Goal: Transaction & Acquisition: Book appointment/travel/reservation

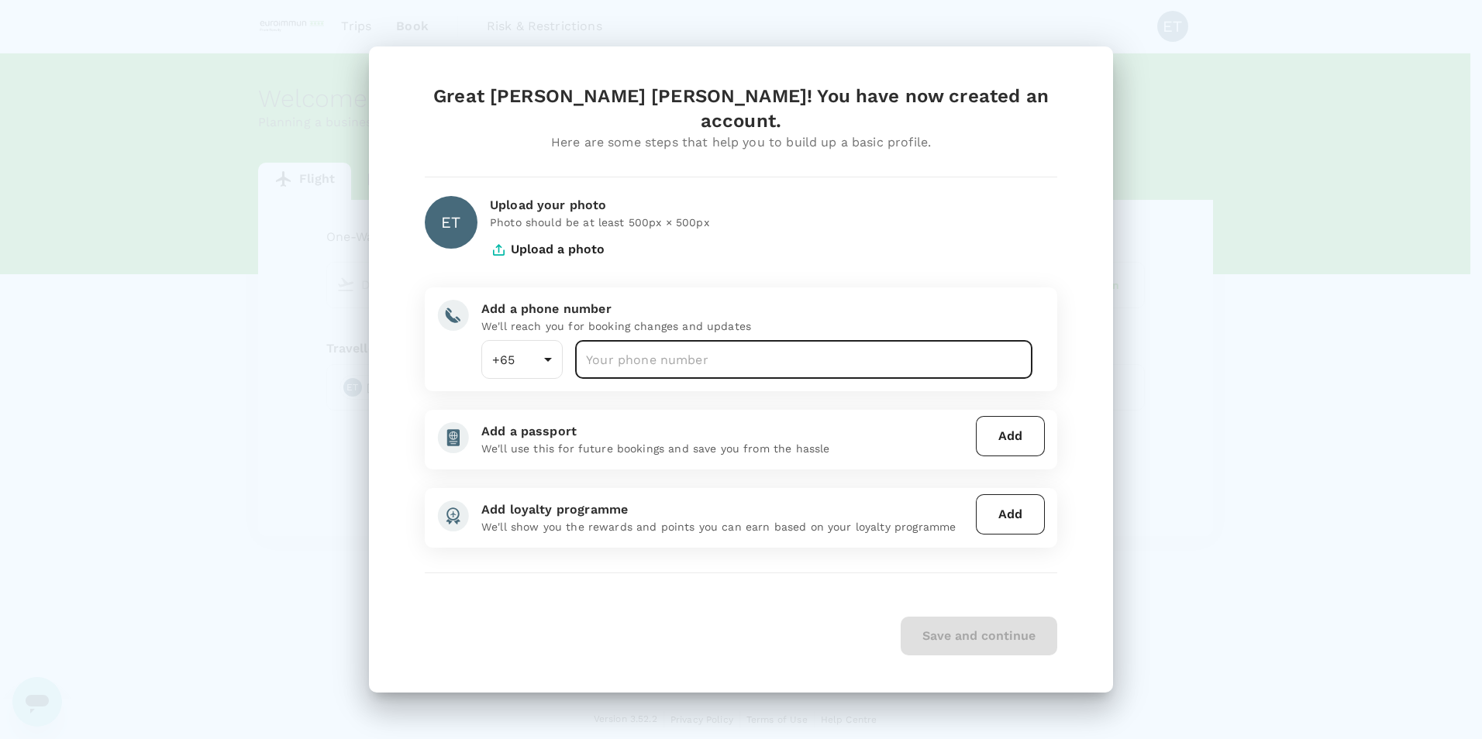
click at [736, 340] on input "number" at bounding box center [803, 359] width 457 height 39
click at [736, 343] on input "number" at bounding box center [803, 359] width 457 height 39
type input "88762329"
click at [1009, 432] on button "Add" at bounding box center [1010, 436] width 69 height 40
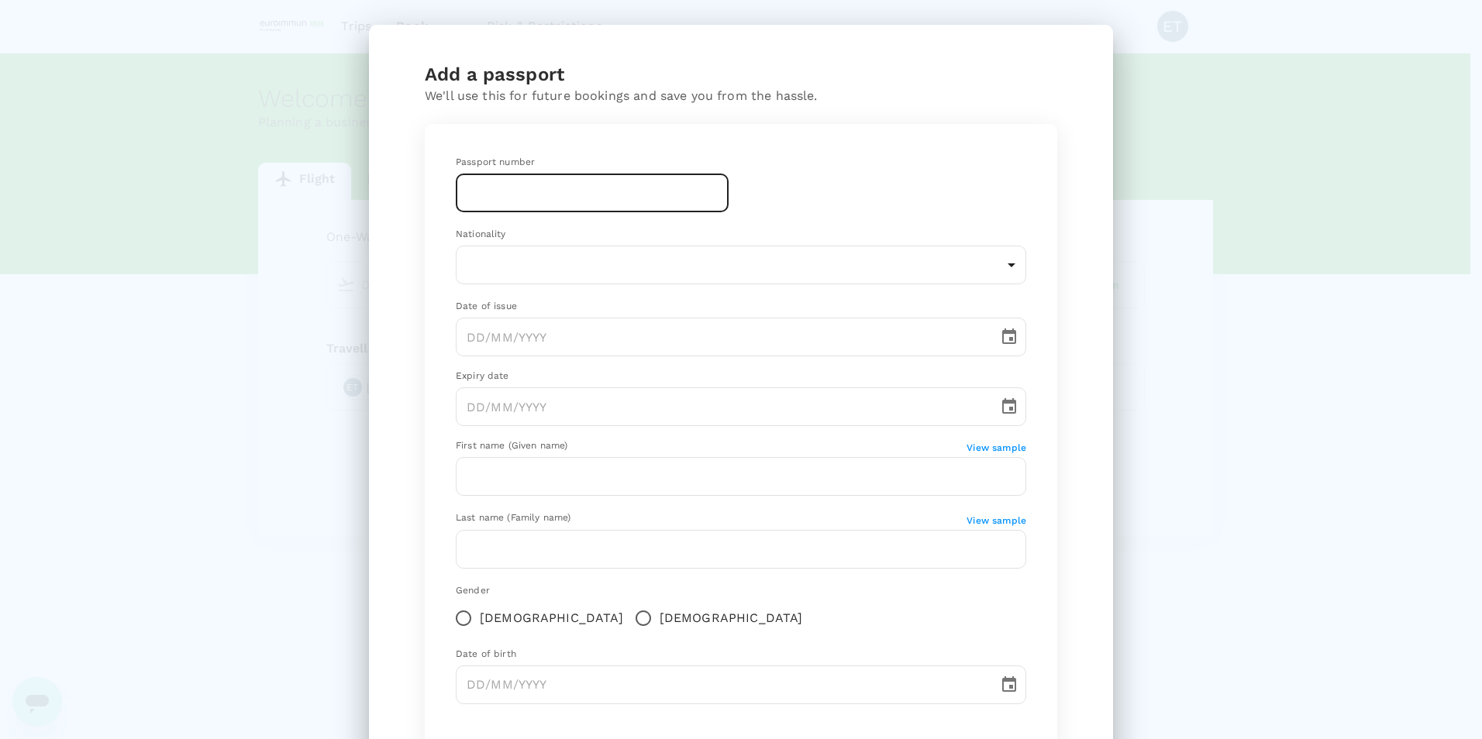
click at [532, 201] on input "text" at bounding box center [592, 193] width 273 height 39
type input "A57008475"
